Goal: Information Seeking & Learning: Learn about a topic

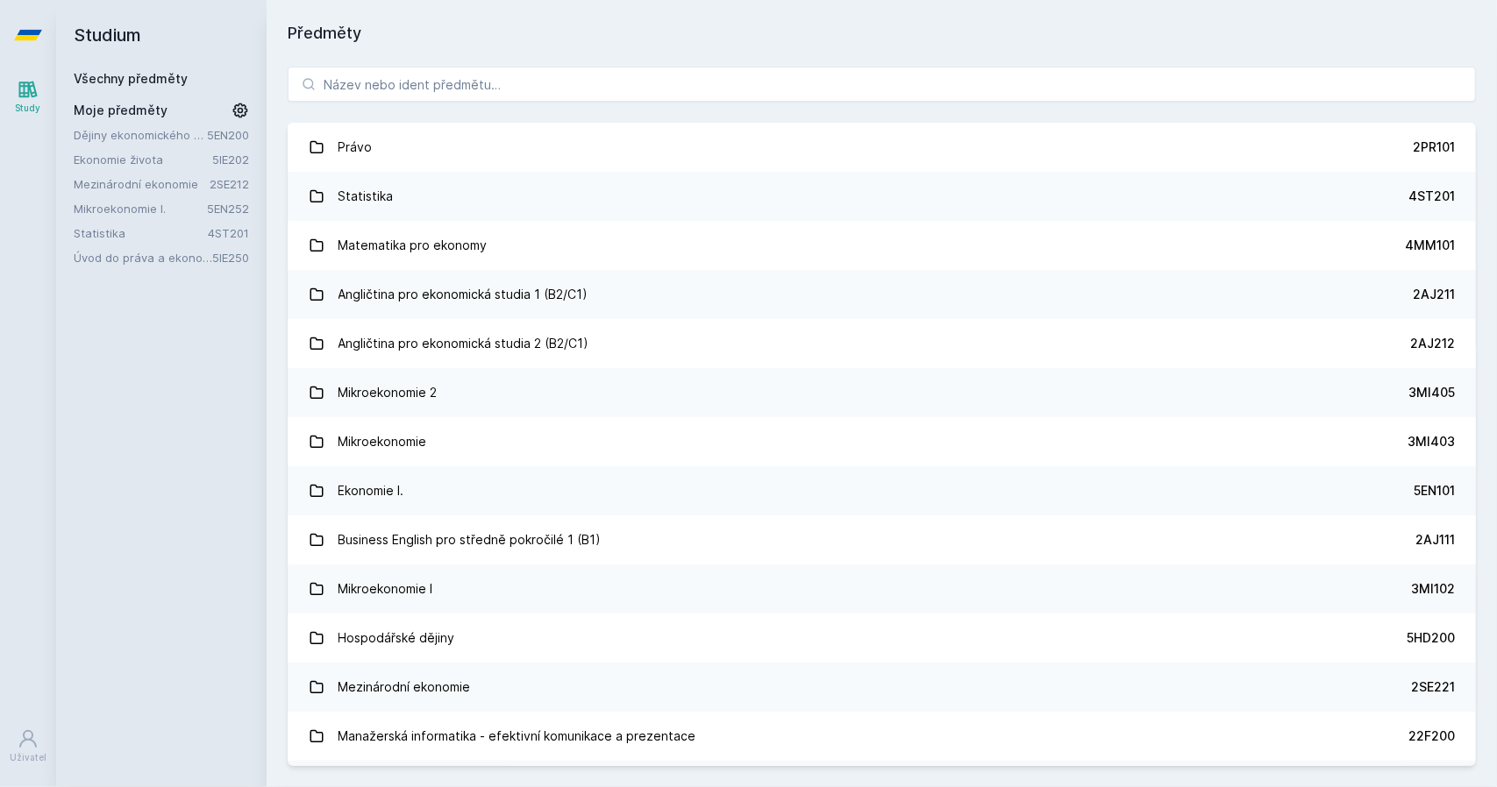
click at [752, 111] on button "Ne" at bounding box center [751, 113] width 63 height 44
click at [149, 234] on link "Statistika" at bounding box center [141, 233] width 134 height 18
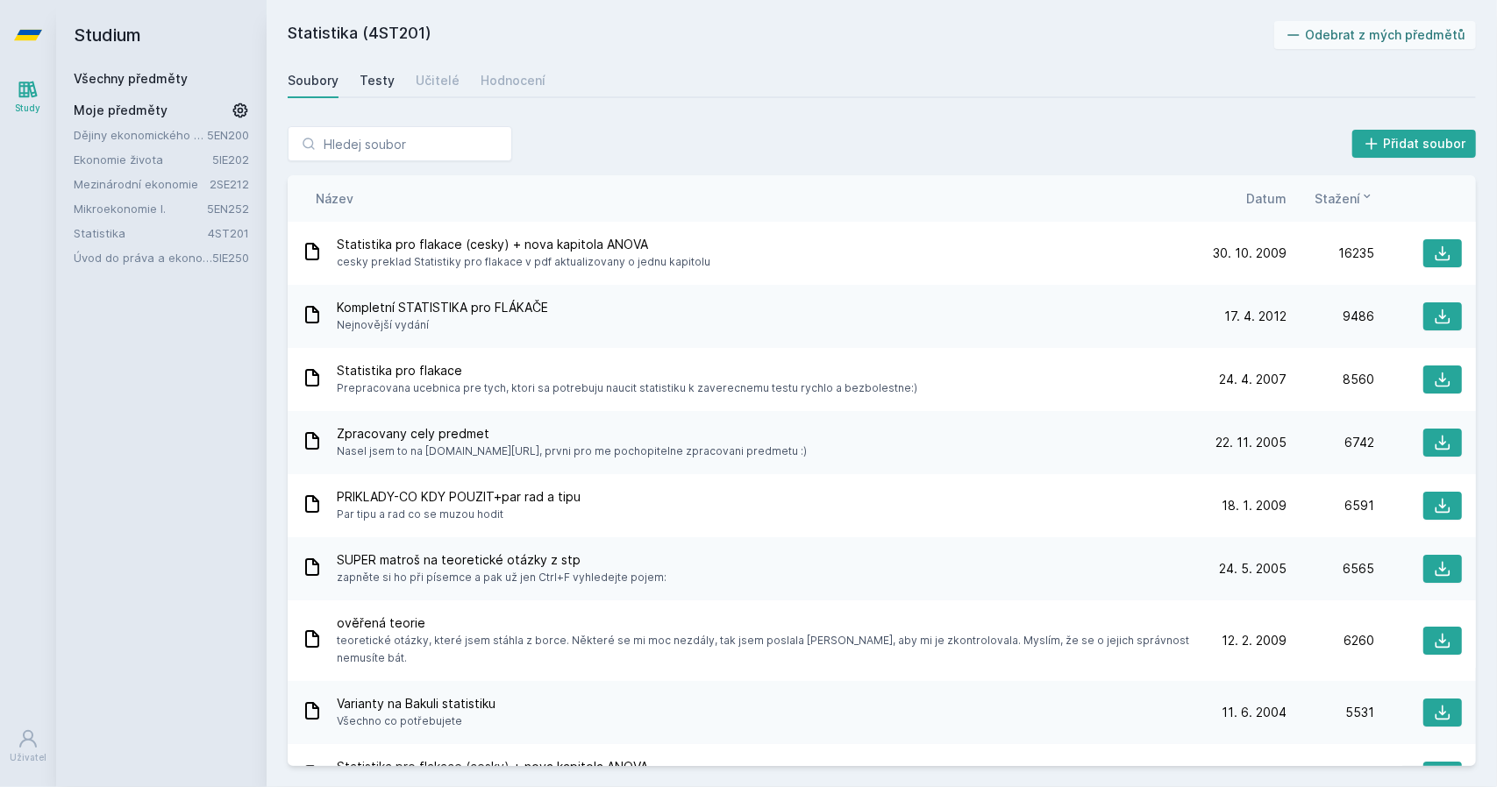
click at [381, 68] on link "Testy" at bounding box center [377, 80] width 35 height 35
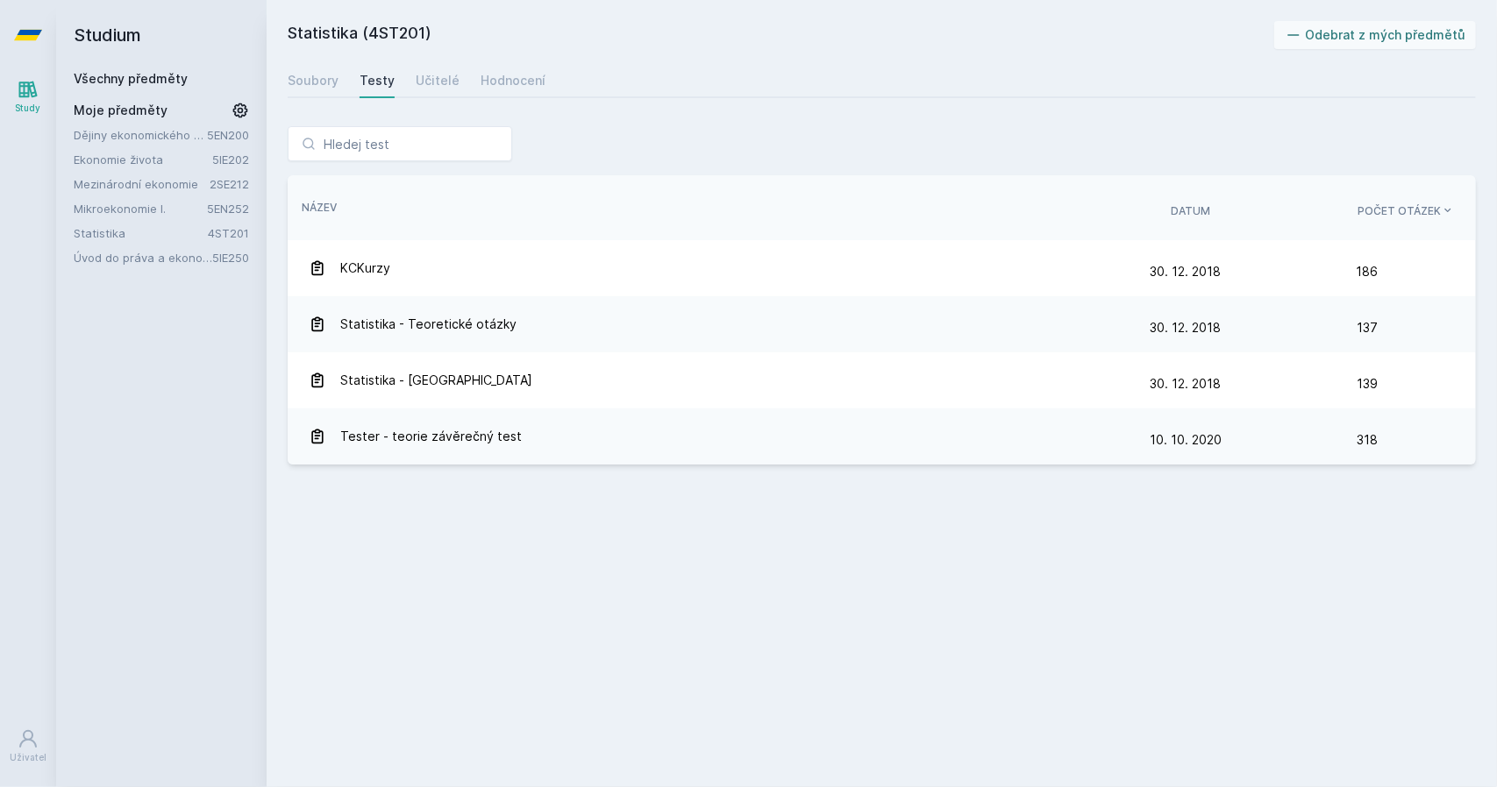
click at [347, 87] on div "Soubory Testy Učitelé Hodnocení" at bounding box center [882, 80] width 1188 height 35
click at [333, 85] on div "Soubory" at bounding box center [313, 81] width 51 height 18
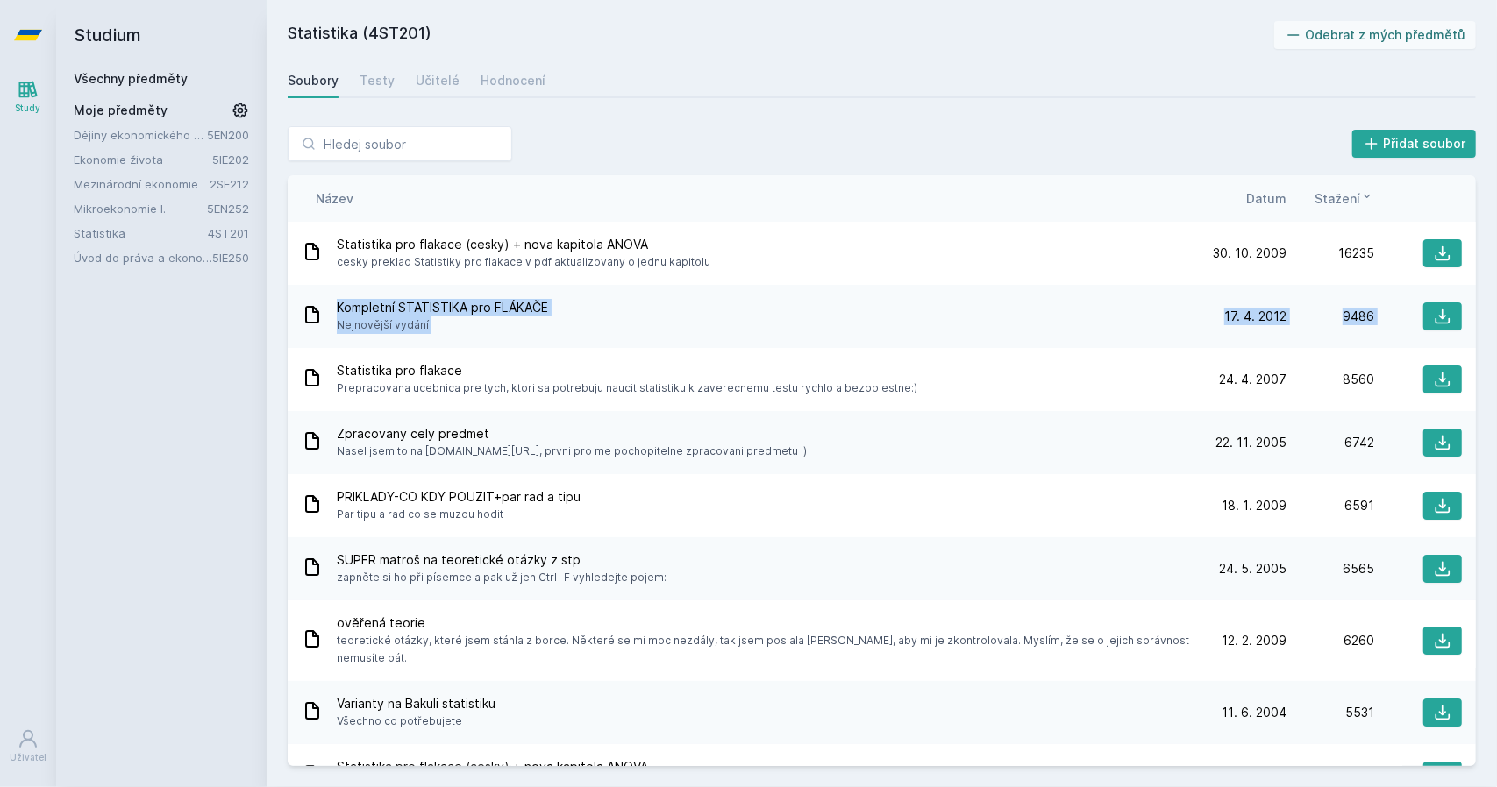
drag, startPoint x: 1480, startPoint y: 268, endPoint x: 1474, endPoint y: 320, distance: 52.1
click at [1474, 320] on div "Přidat soubor Řazení: Název Datum Stažení Název Datum Stažení Statistika pro fl…" at bounding box center [882, 446] width 1230 height 682
click at [1276, 190] on span "Datum" at bounding box center [1266, 198] width 40 height 18
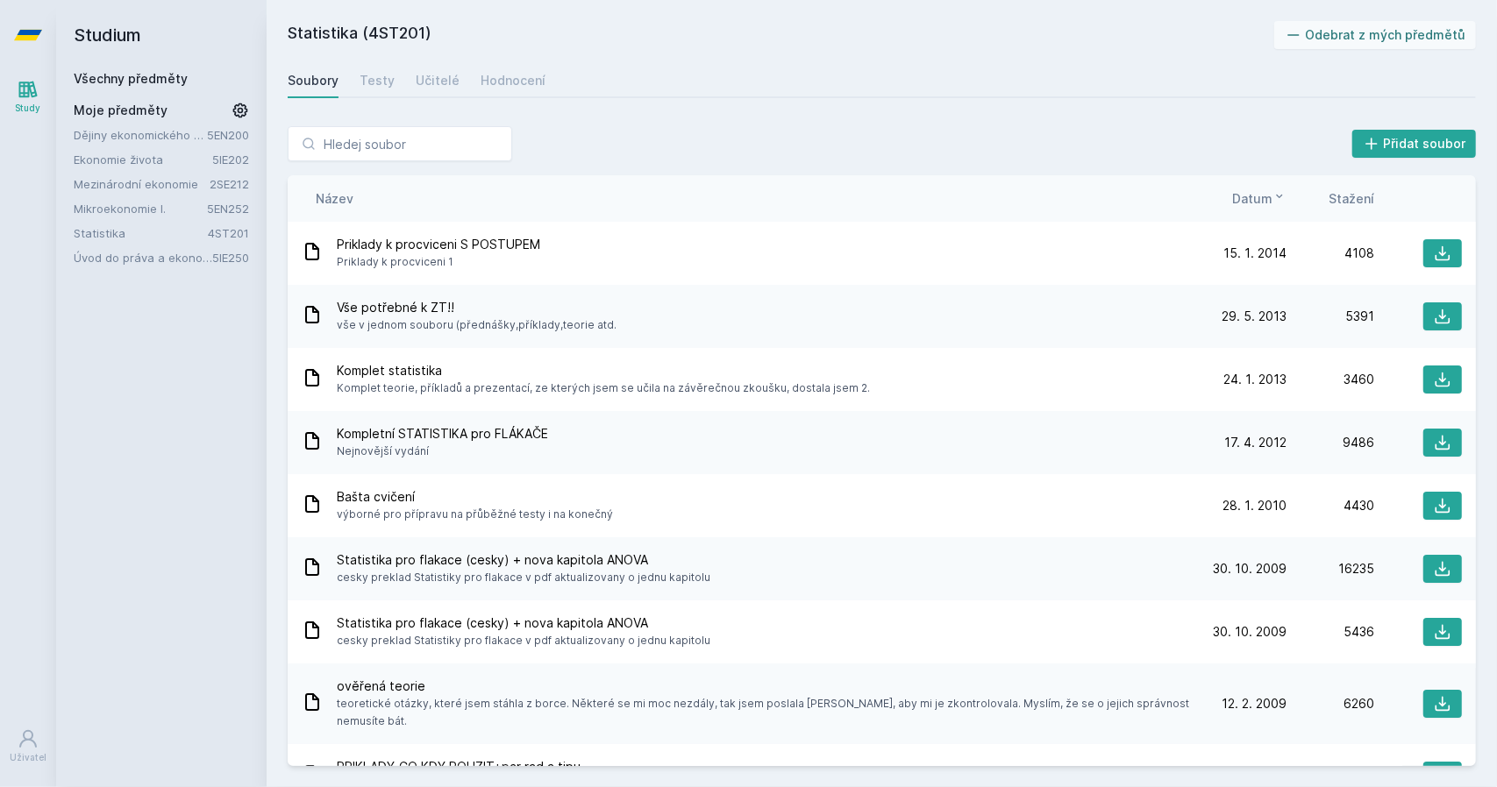
click at [1014, 169] on div "Přidat soubor Řazení: Název Datum Stažení Název Datum Stažení Priklady k procvi…" at bounding box center [882, 446] width 1188 height 640
click at [1262, 196] on span "Datum" at bounding box center [1252, 198] width 40 height 18
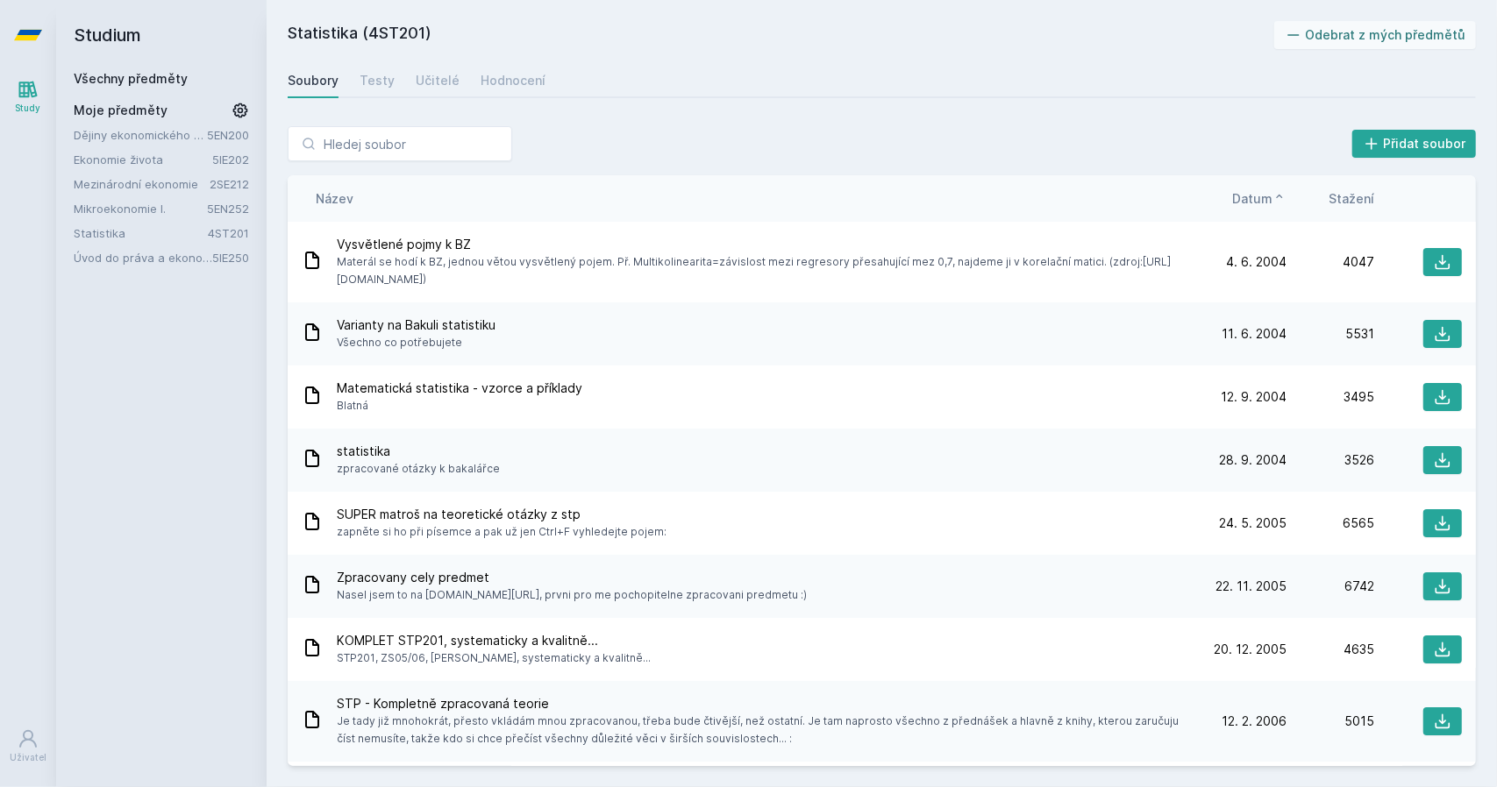
click at [1262, 196] on span "Datum" at bounding box center [1252, 198] width 40 height 18
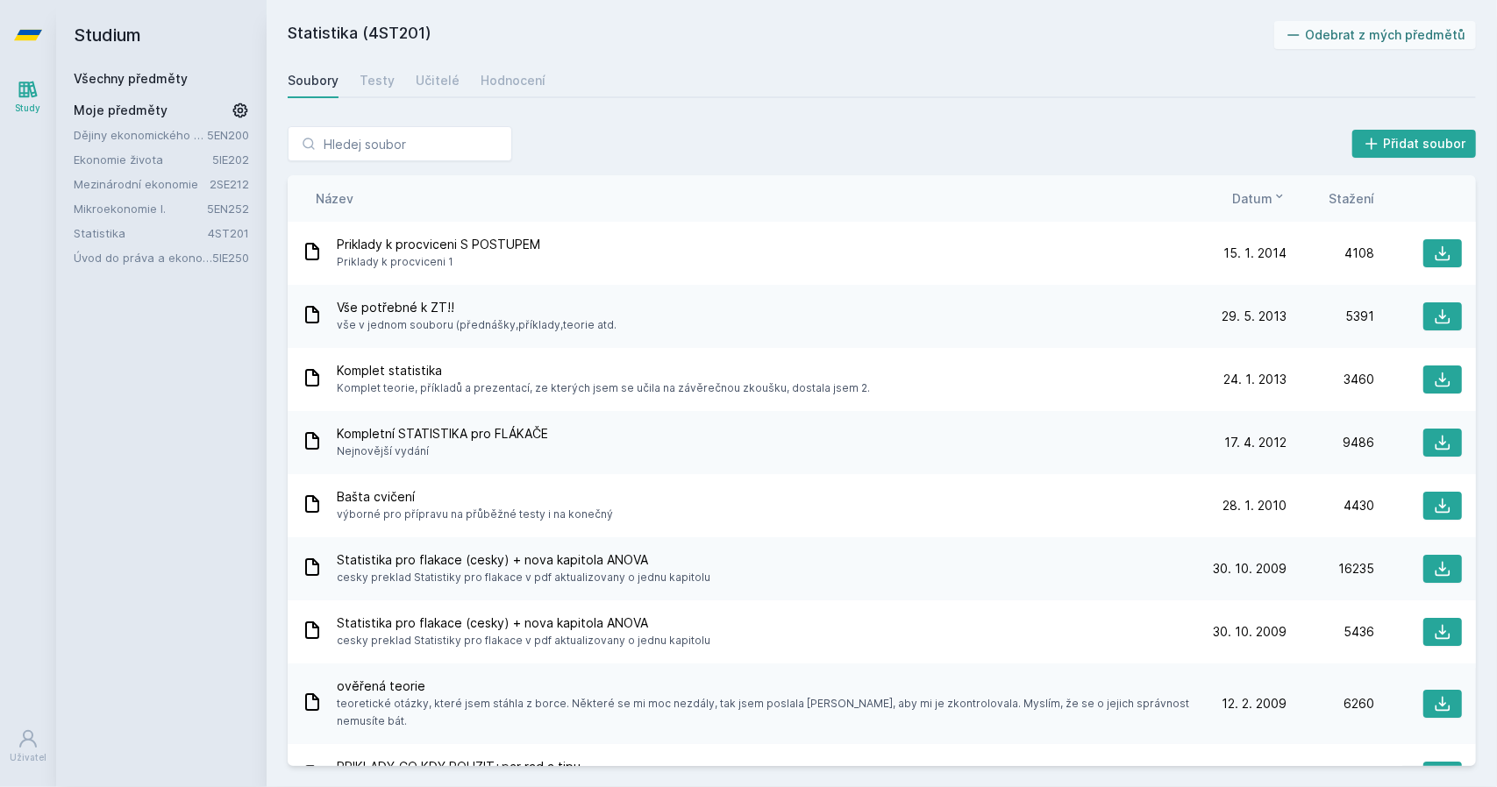
click at [418, 96] on div "Soubory Testy Učitelé Hodnocení" at bounding box center [882, 80] width 1188 height 35
click at [449, 82] on div "Učitelé" at bounding box center [438, 81] width 44 height 18
